Goal: Use online tool/utility

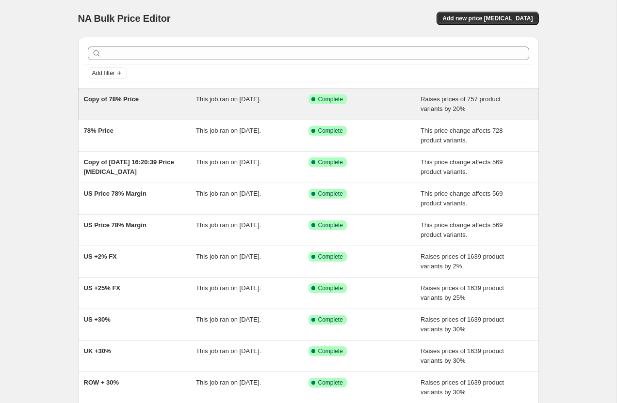
click at [167, 103] on div "Copy of 78% Price" at bounding box center [140, 104] width 112 height 19
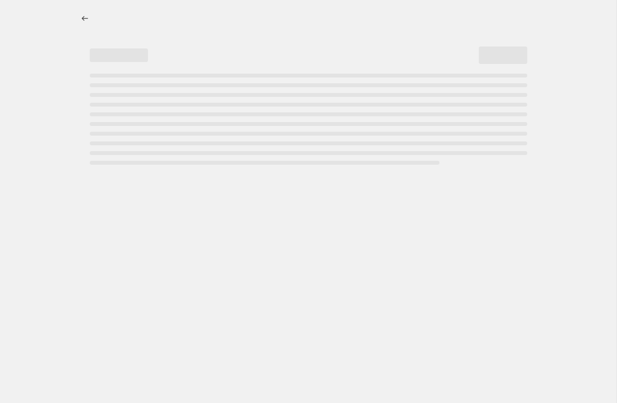
select select "percentage"
select select "pp"
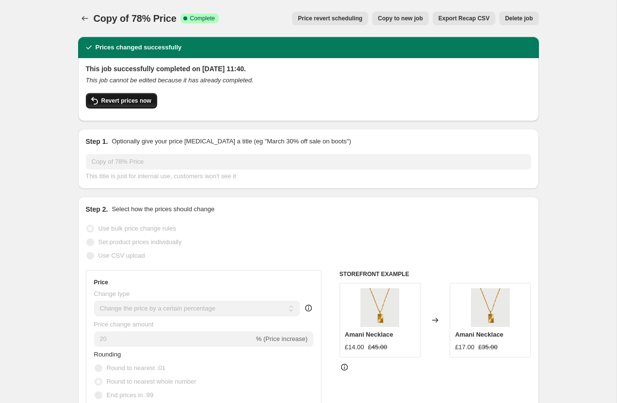
click at [129, 103] on span "Revert prices now" at bounding box center [126, 101] width 50 height 8
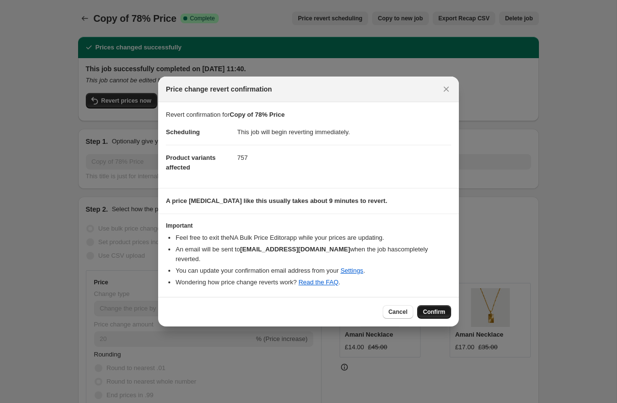
click at [434, 308] on span "Confirm" at bounding box center [434, 312] width 22 height 8
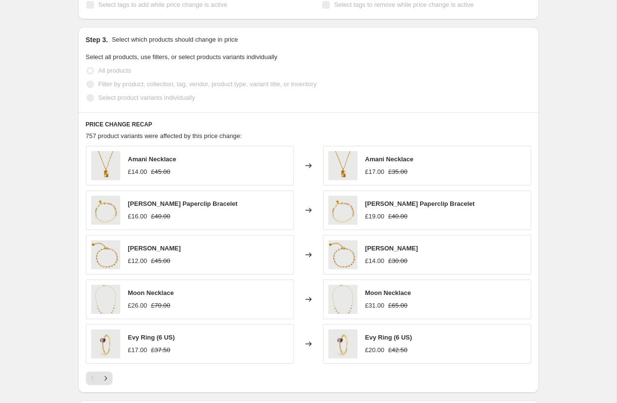
scroll to position [705, 0]
